Goal: Task Accomplishment & Management: Use online tool/utility

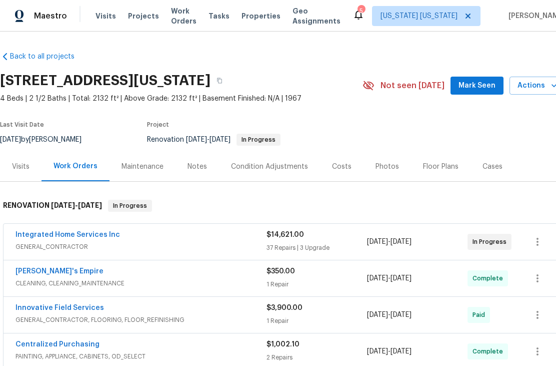
click at [534, 85] on span "Actions" at bounding box center [538, 86] width 40 height 13
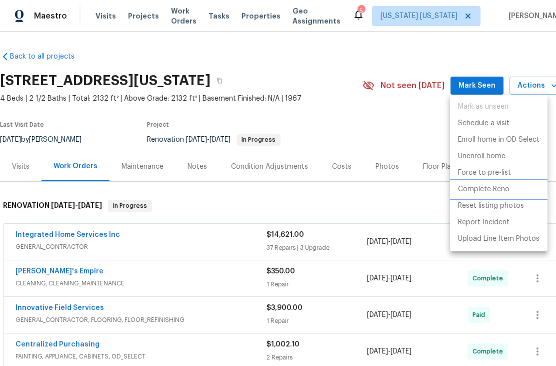
click at [502, 191] on p "Complete Reno" at bounding box center [484, 189] width 52 height 11
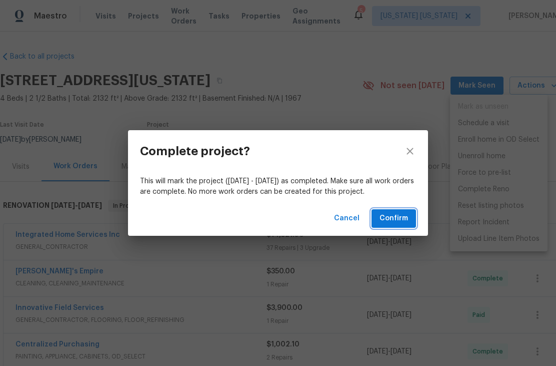
click at [405, 223] on span "Confirm" at bounding box center [394, 218] width 29 height 13
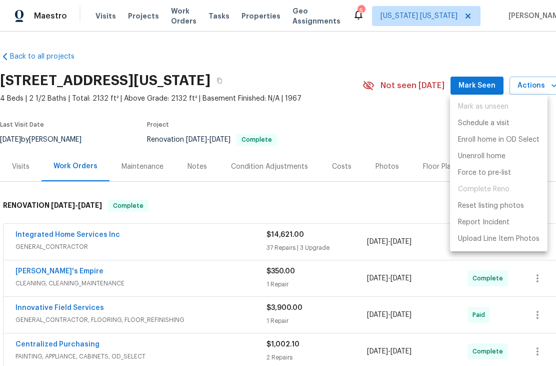
click at [404, 217] on div at bounding box center [278, 183] width 556 height 366
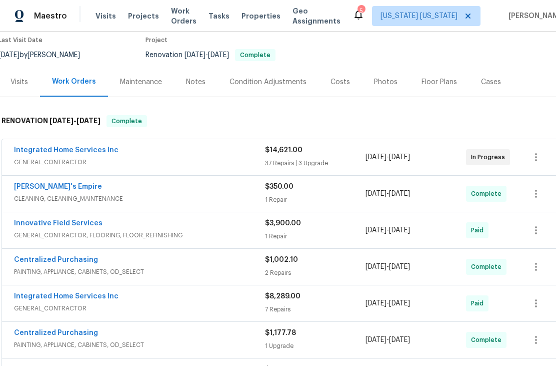
scroll to position [85, 1]
click at [538, 159] on icon "button" at bounding box center [537, 157] width 12 height 12
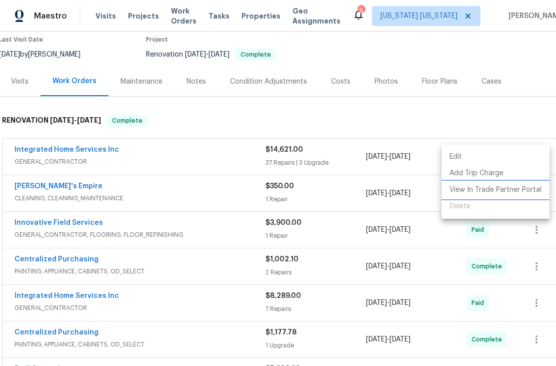
click at [513, 193] on li "View In Trade Partner Portal" at bounding box center [496, 190] width 108 height 17
click at [520, 187] on li "View In Trade Partner Portal" at bounding box center [496, 190] width 108 height 17
click at [44, 243] on div at bounding box center [278, 183] width 556 height 366
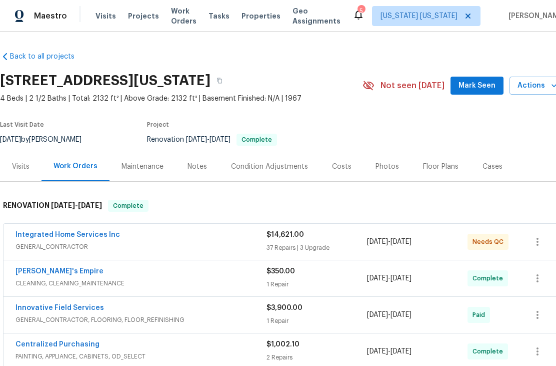
click at [49, 238] on link "Integrated Home Services Inc" at bounding box center [68, 234] width 105 height 7
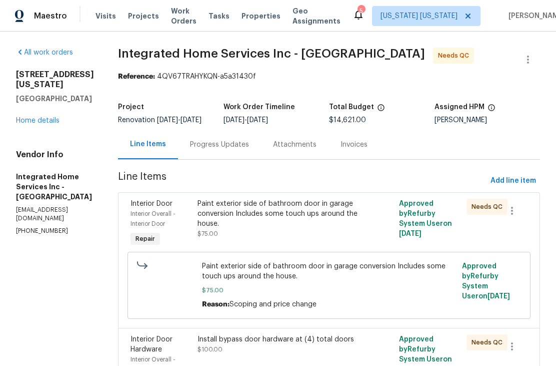
click at [283, 231] on div "Paint exterior side of bathroom door in garage conversion Includes some touch u…" at bounding box center [279, 219] width 162 height 40
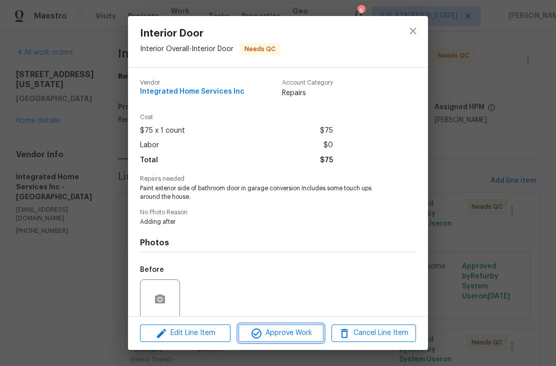
click at [276, 336] on span "Approve Work" at bounding box center [281, 333] width 79 height 13
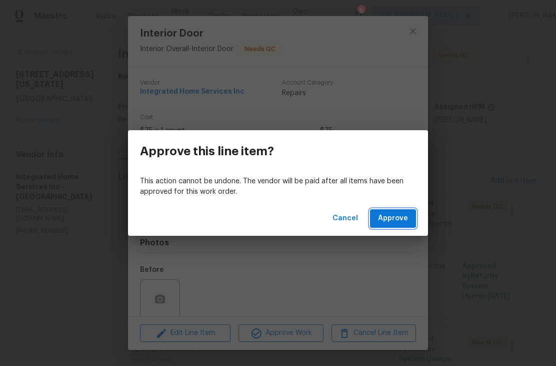
click at [399, 226] on button "Approve" at bounding box center [393, 218] width 46 height 19
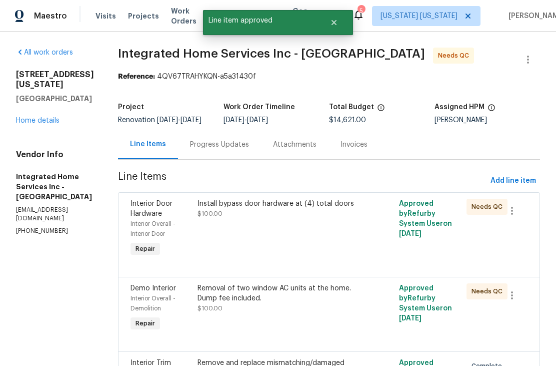
click at [230, 205] on div "Install bypass door hardware at (4) total doors $100.00" at bounding box center [279, 209] width 162 height 20
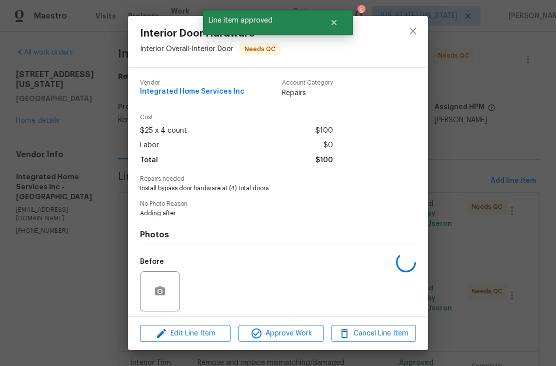
scroll to position [11, 0]
click at [268, 336] on span "Approve Work" at bounding box center [281, 333] width 79 height 13
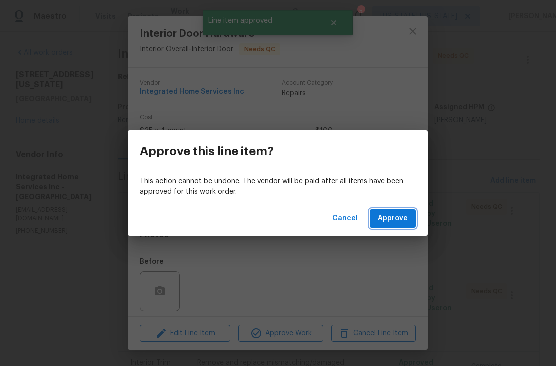
click at [381, 227] on button "Approve" at bounding box center [393, 218] width 46 height 19
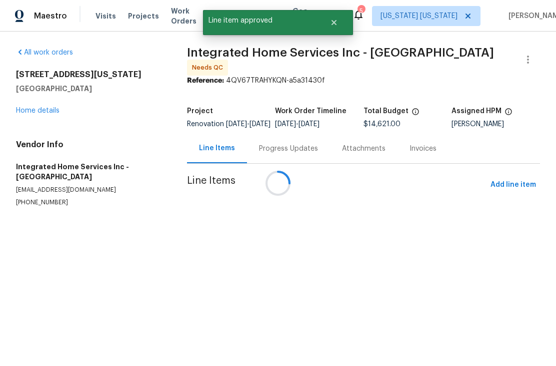
scroll to position [0, 0]
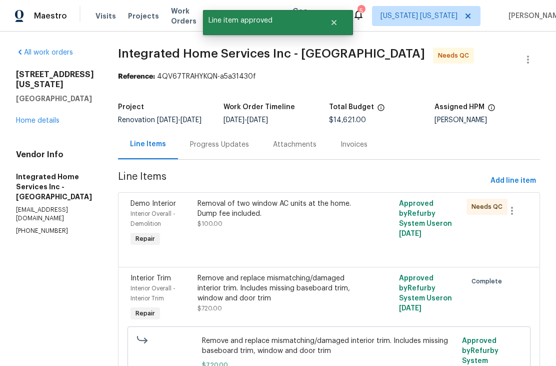
click at [244, 232] on div "Removal of two window AC units at the home. Dump fee included. $100.00" at bounding box center [279, 224] width 168 height 56
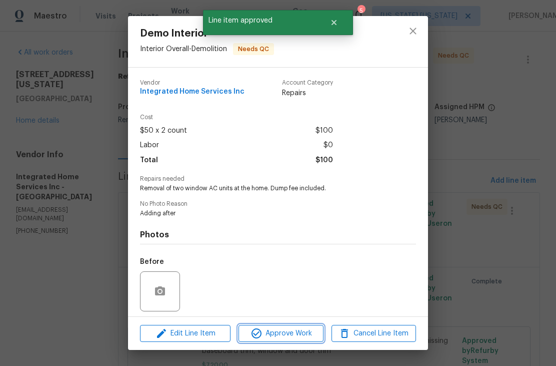
click at [259, 333] on icon "button" at bounding box center [257, 333] width 12 height 12
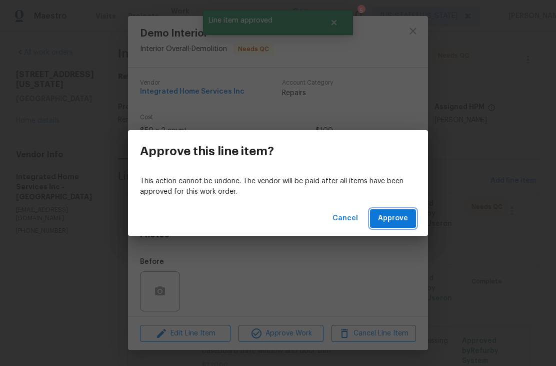
click at [381, 222] on span "Approve" at bounding box center [393, 218] width 30 height 13
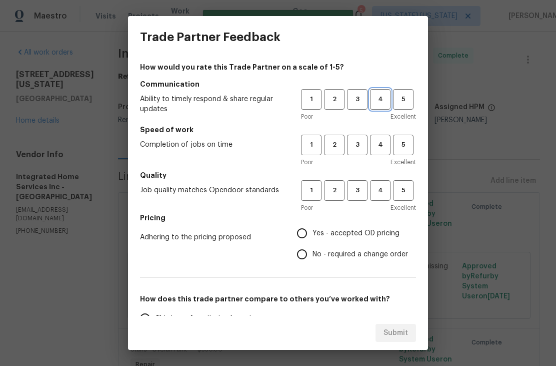
click at [382, 97] on span "4" at bounding box center [380, 100] width 19 height 12
click at [358, 145] on span "3" at bounding box center [357, 145] width 19 height 12
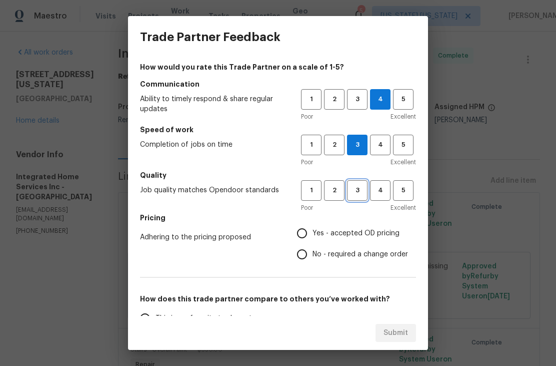
click at [365, 191] on span "3" at bounding box center [357, 191] width 19 height 12
click at [356, 237] on span "Yes - accepted OD pricing" at bounding box center [356, 233] width 87 height 11
click at [313, 237] on input "Yes - accepted OD pricing" at bounding box center [302, 233] width 21 height 21
radio input "true"
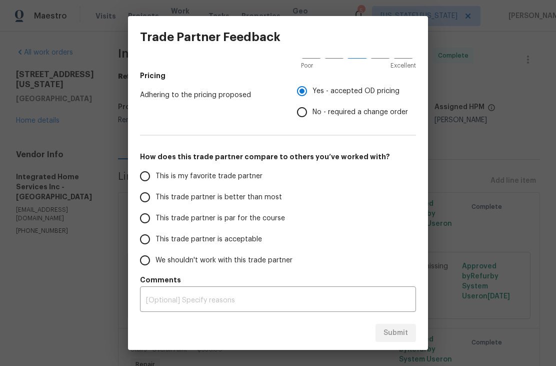
scroll to position [142, 0]
click at [268, 204] on label "This trade partner is better than most" at bounding box center [214, 197] width 158 height 21
click at [156, 204] on input "This trade partner is better than most" at bounding box center [145, 197] width 21 height 21
click at [396, 336] on span "Submit" at bounding box center [396, 333] width 25 height 13
radio input "true"
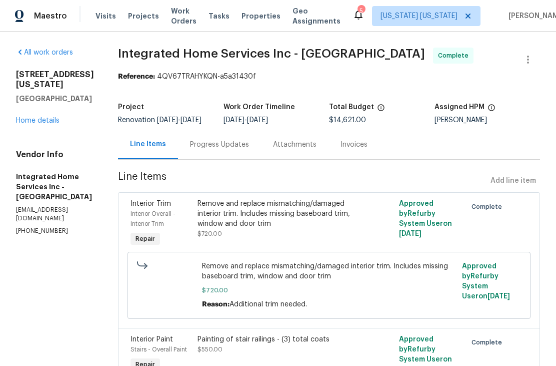
radio input "false"
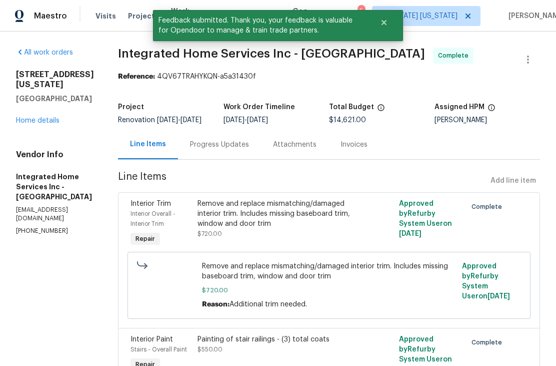
click at [26, 124] on link "Home details" at bounding box center [38, 120] width 44 height 7
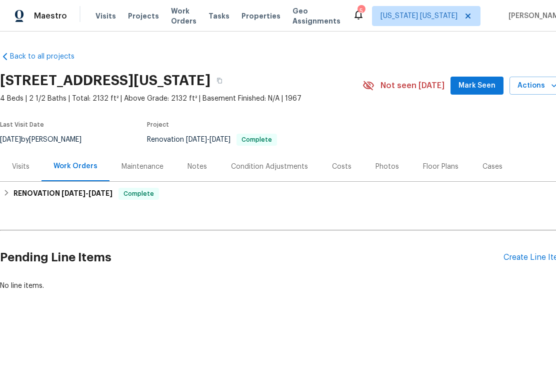
click at [257, 19] on span "Properties" at bounding box center [261, 16] width 39 height 10
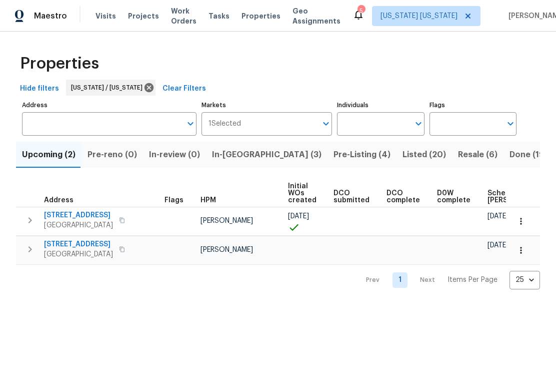
click at [221, 167] on button "In-[GEOGRAPHIC_DATA] (3)" at bounding box center [267, 155] width 122 height 26
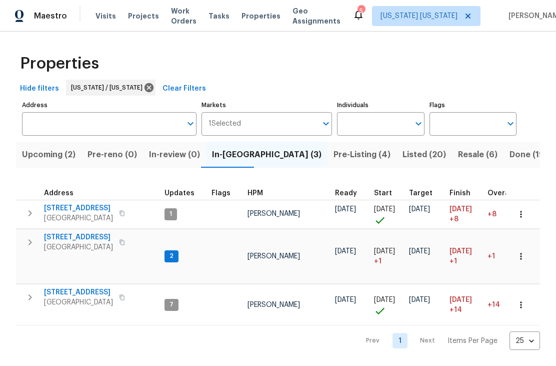
click at [334, 160] on span "Pre-Listing (4)" at bounding box center [362, 155] width 57 height 14
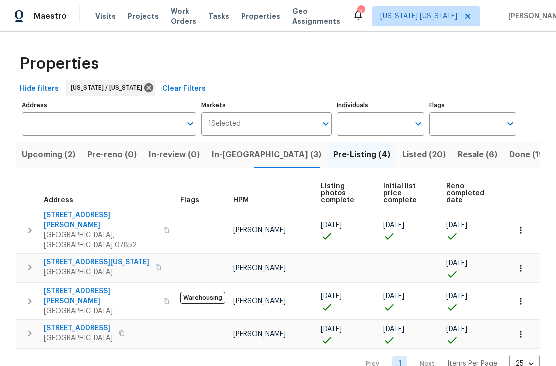
click at [232, 162] on span "In-[GEOGRAPHIC_DATA] (3)" at bounding box center [267, 155] width 110 height 14
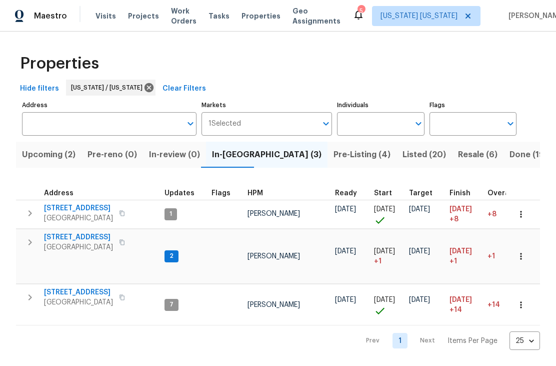
click at [54, 160] on span "Upcoming (2)" at bounding box center [49, 155] width 54 height 14
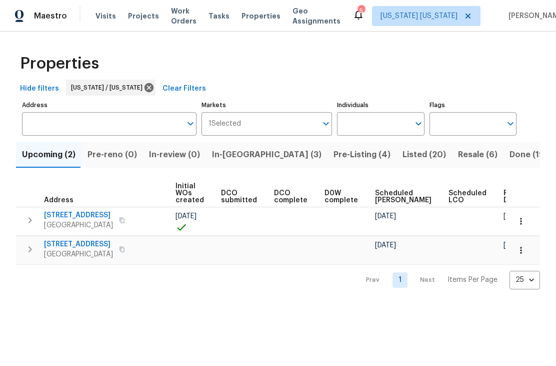
click at [447, 269] on div "Prev 1 Next Items Per Page 25 25 ​" at bounding box center [278, 277] width 524 height 25
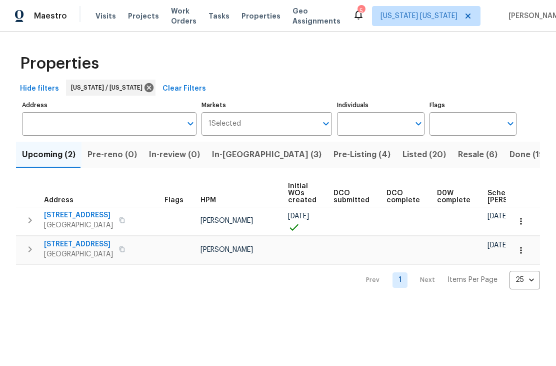
click at [132, 19] on span "Projects" at bounding box center [143, 16] width 31 height 10
